Goal: Task Accomplishment & Management: Use online tool/utility

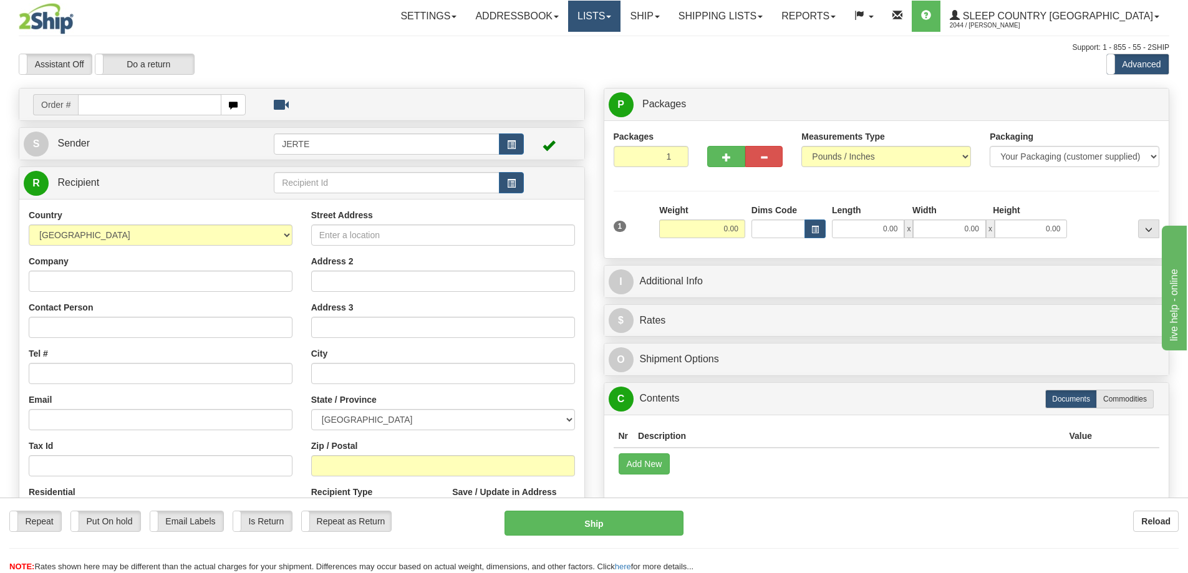
click at [620, 14] on link "Lists" at bounding box center [594, 16] width 52 height 31
click at [668, 18] on link "Ship" at bounding box center [644, 16] width 48 height 31
click at [668, 53] on link "OnHold / Order Queue" at bounding box center [612, 60] width 113 height 16
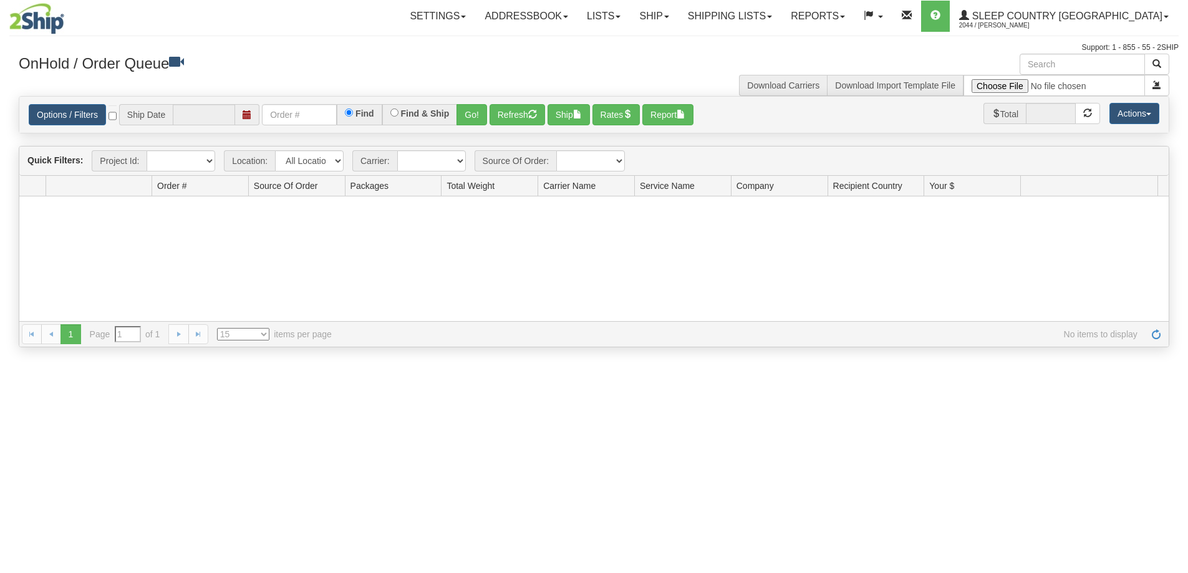
type input "[DATE]"
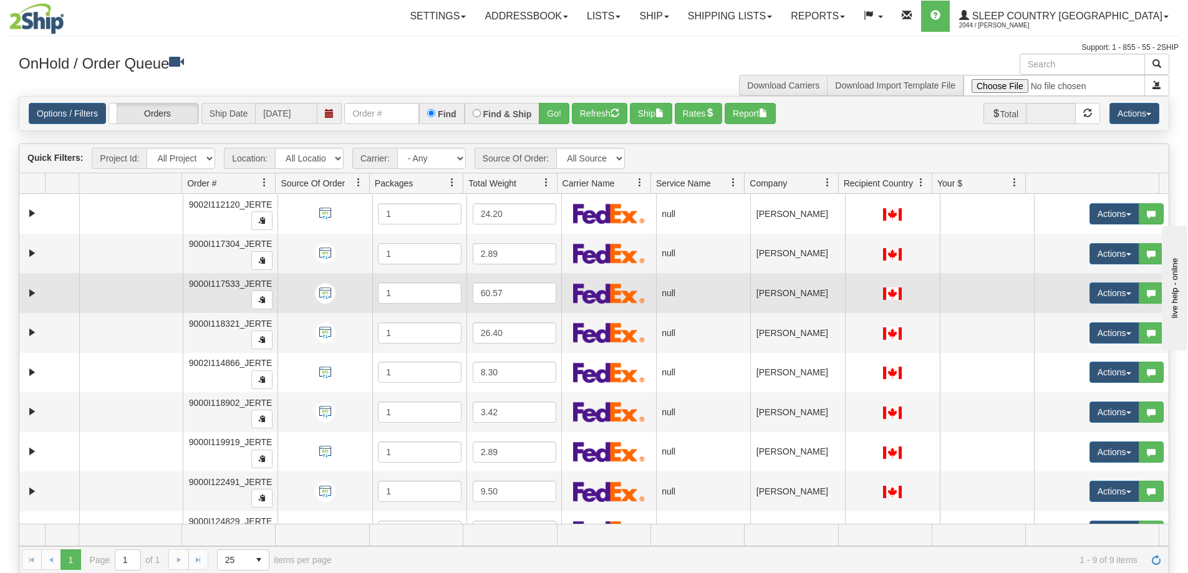
click at [809, 284] on td "[PERSON_NAME]" at bounding box center [797, 293] width 95 height 40
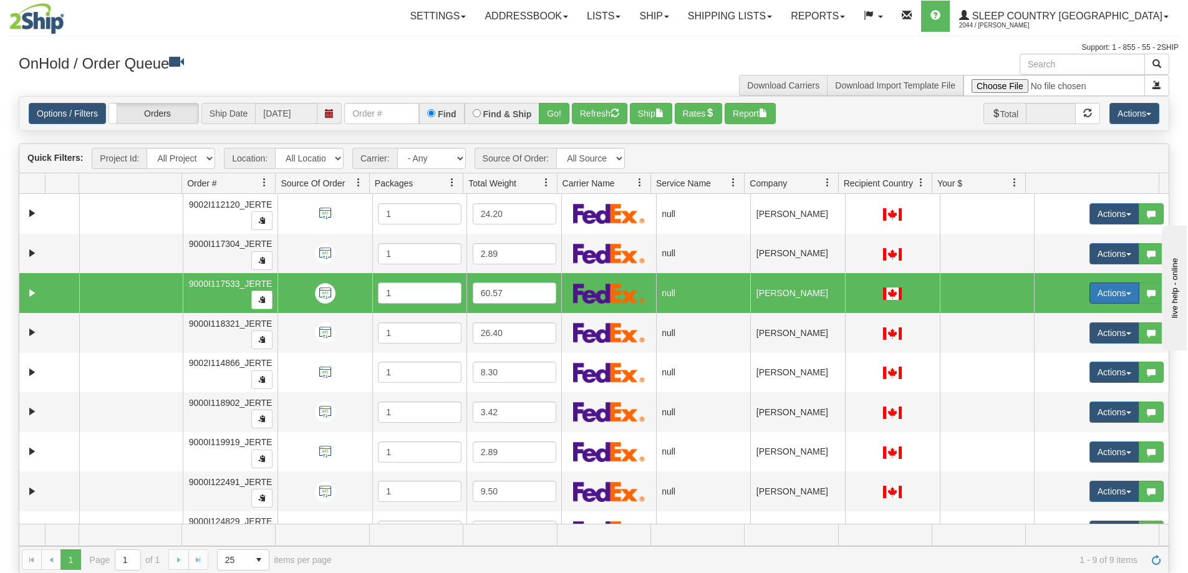
click at [1089, 289] on button "Actions" at bounding box center [1114, 292] width 50 height 21
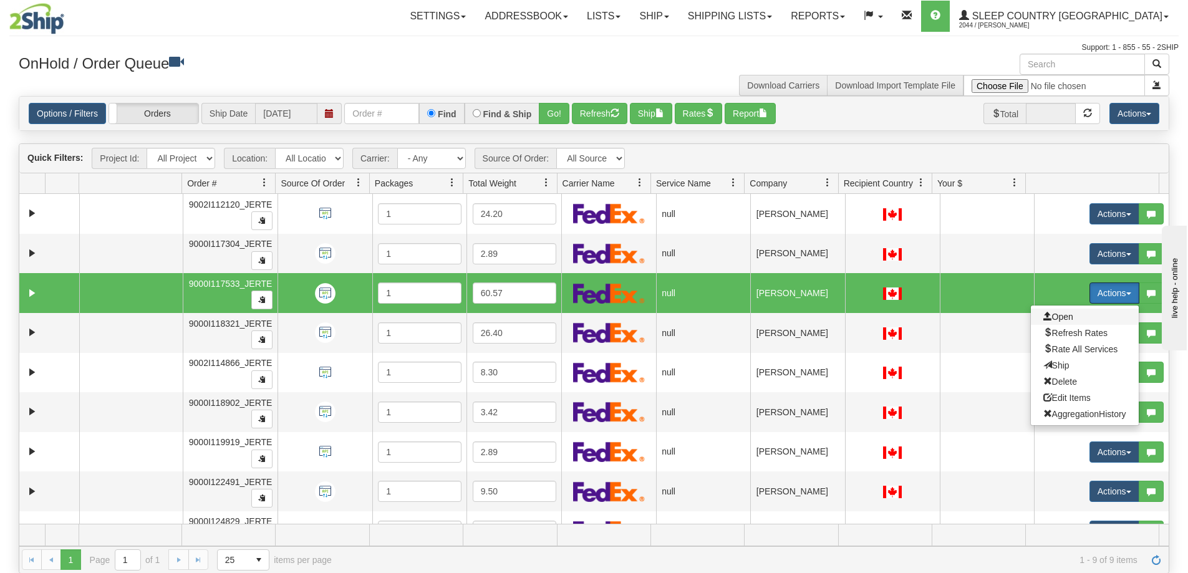
click at [1054, 313] on span "Open" at bounding box center [1058, 317] width 30 height 10
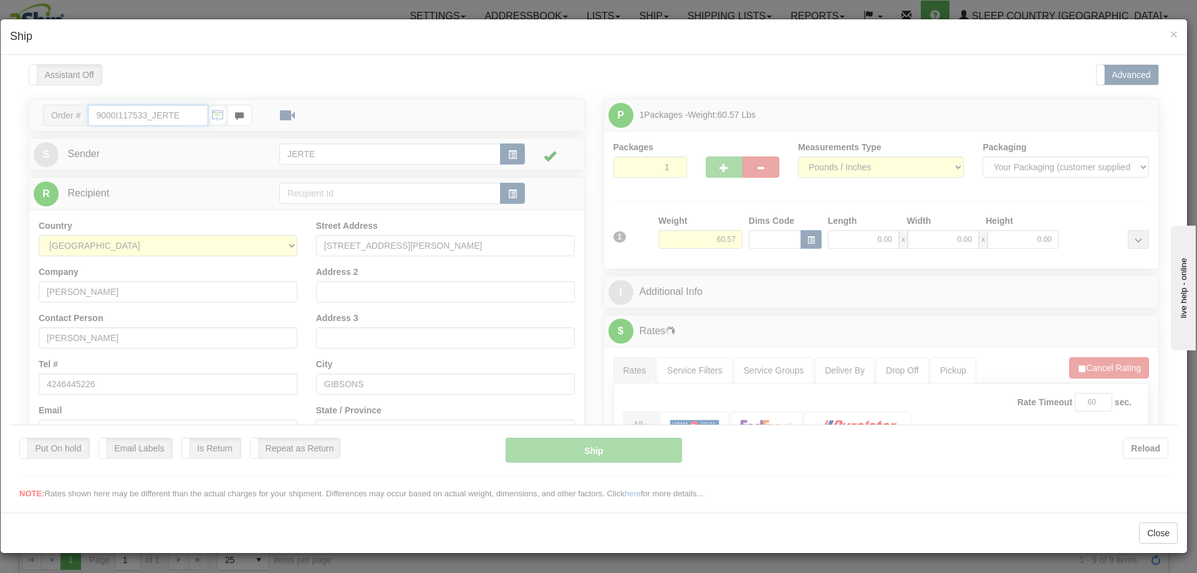
type input "14:18"
type input "16:00"
